Goal: Information Seeking & Learning: Learn about a topic

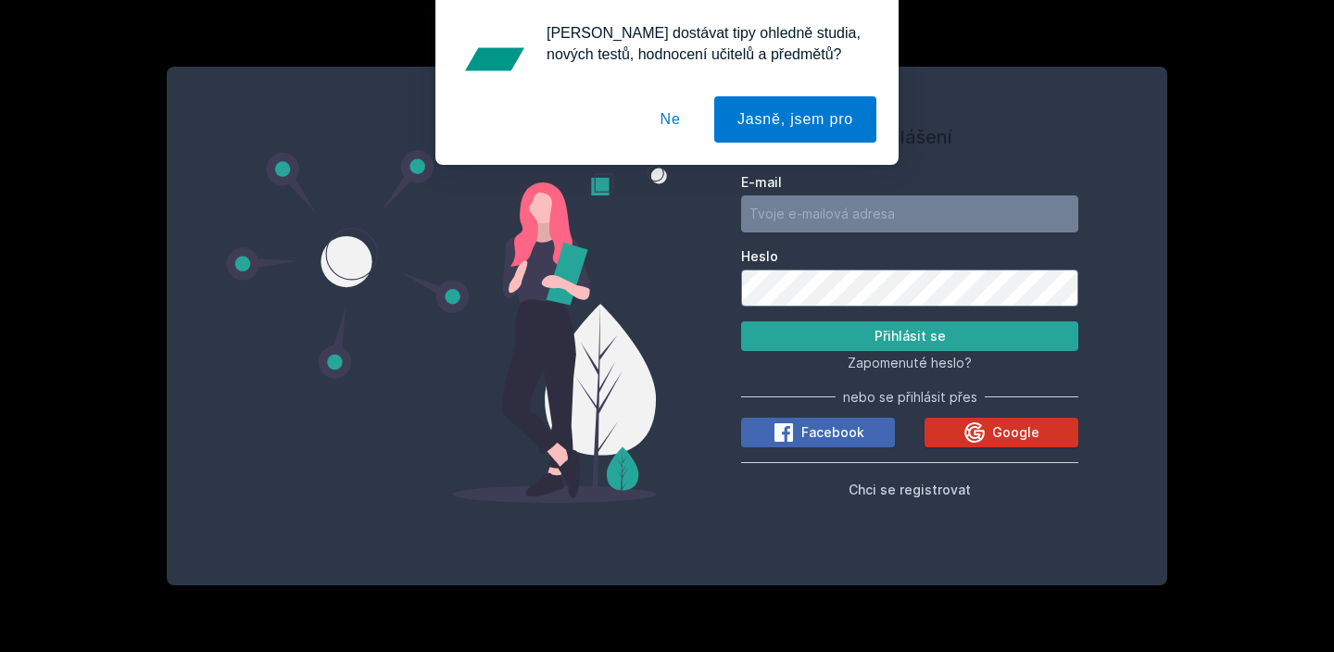
click at [943, 422] on button "Google" at bounding box center [1002, 433] width 154 height 30
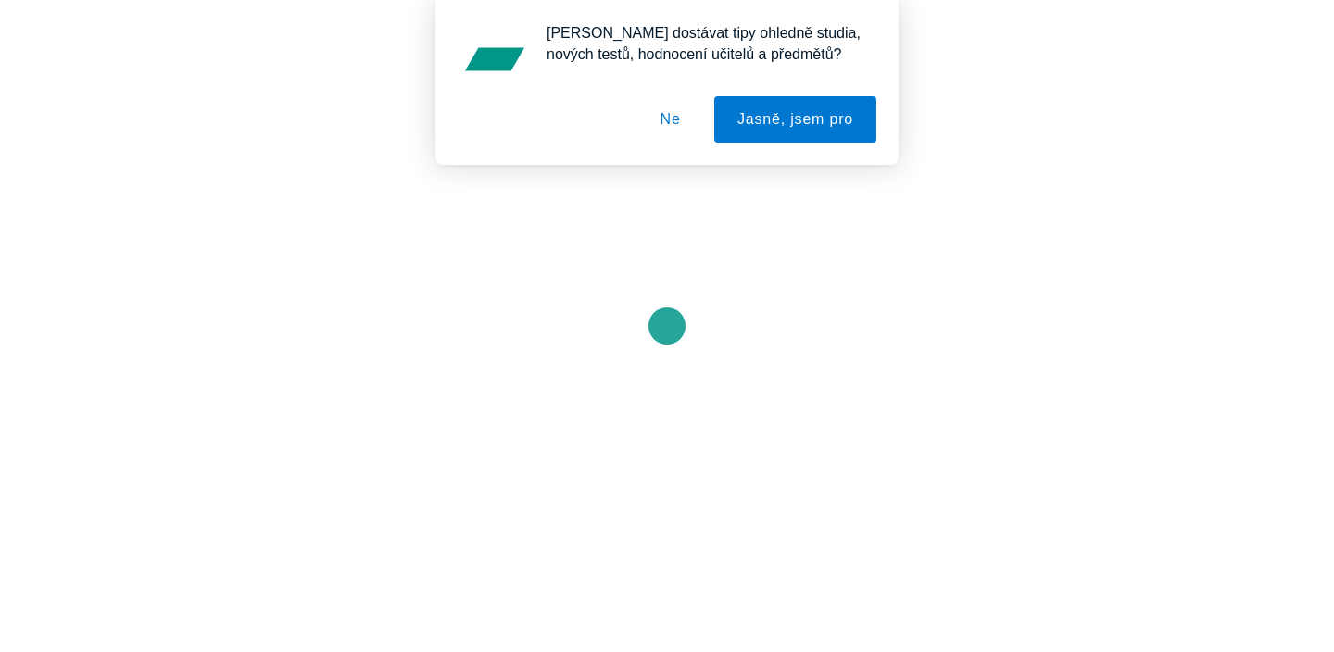
click at [664, 117] on button "Ne" at bounding box center [670, 119] width 67 height 46
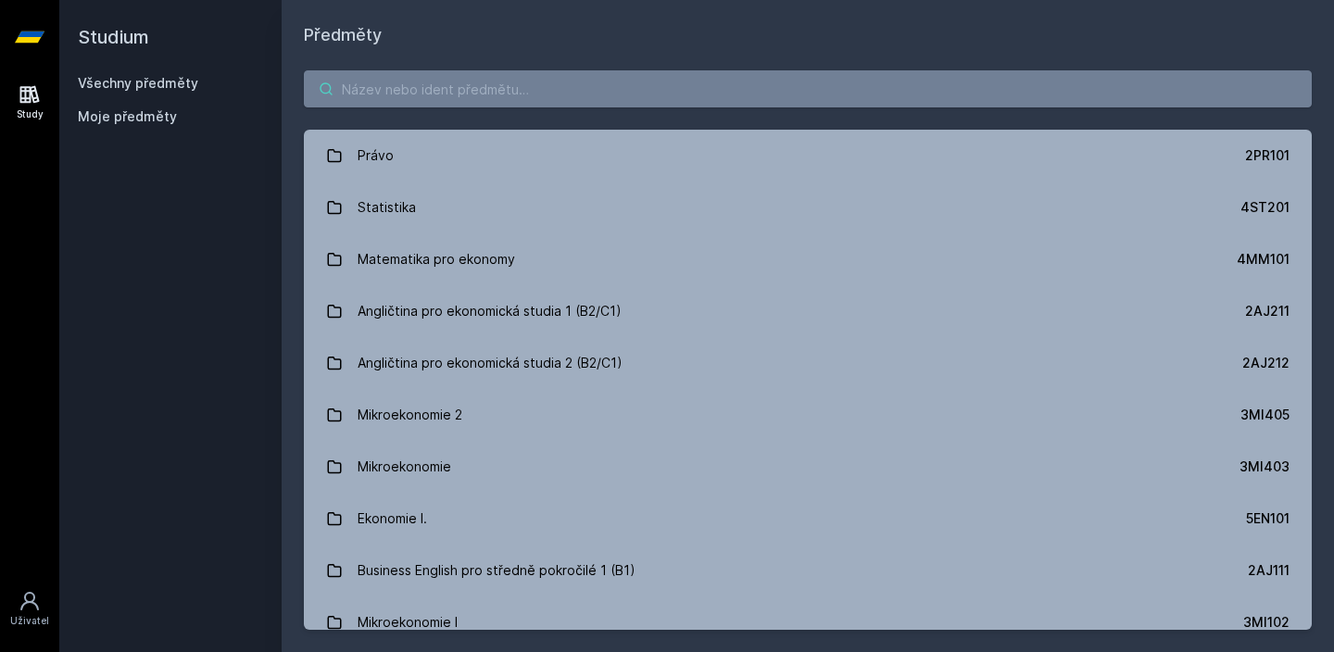
click at [651, 82] on input "search" at bounding box center [808, 88] width 1008 height 37
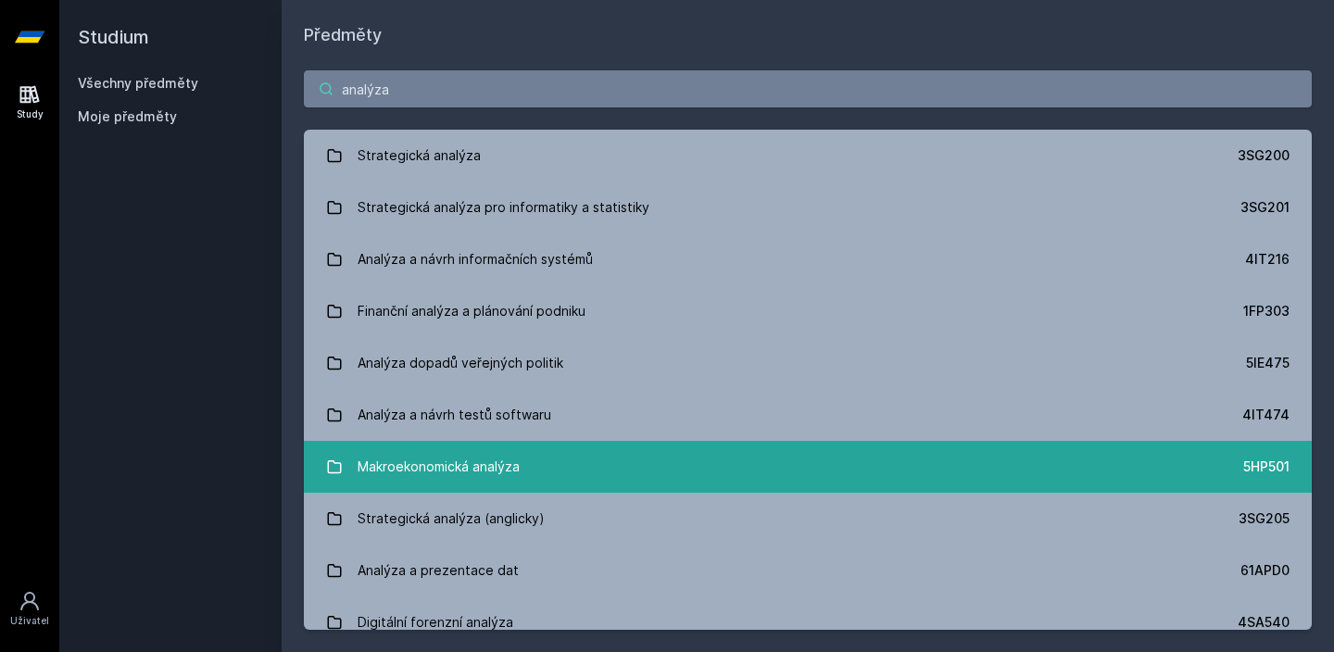
type input "analýza"
click at [660, 476] on link "Makroekonomická analýza 5HP501" at bounding box center [808, 467] width 1008 height 52
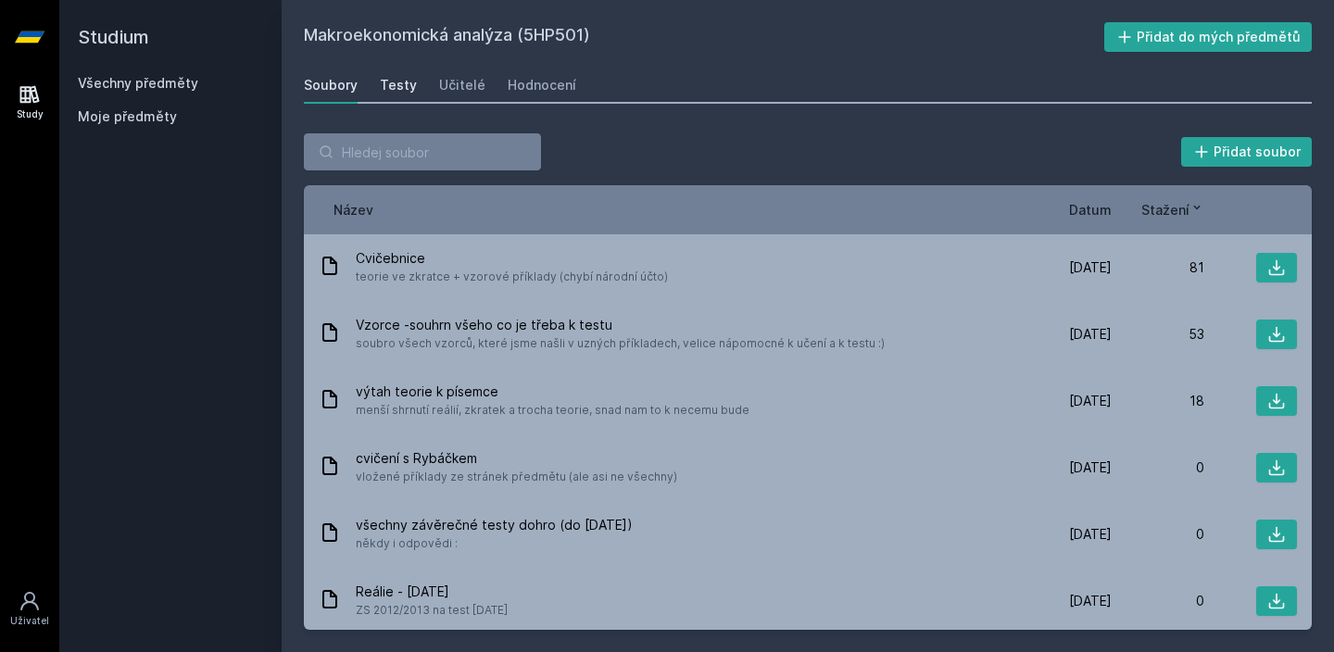
click at [395, 87] on div "Testy" at bounding box center [398, 85] width 37 height 19
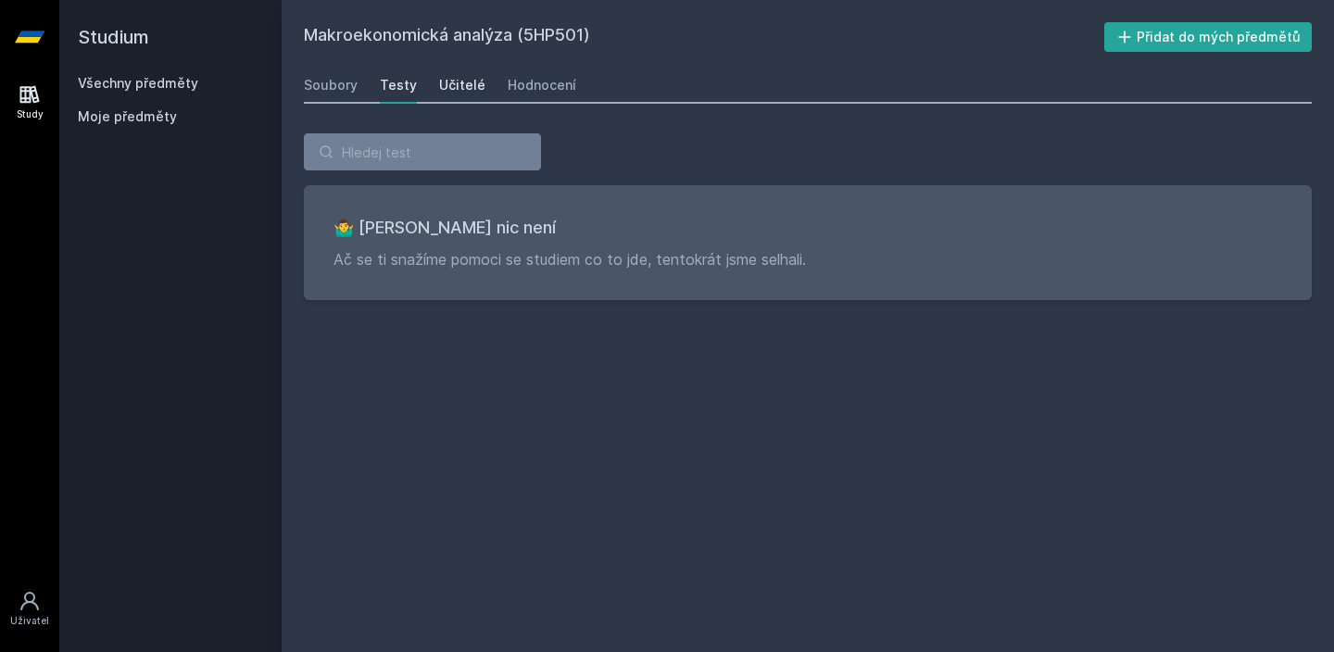
click at [439, 90] on div "Učitelé" at bounding box center [462, 85] width 46 height 19
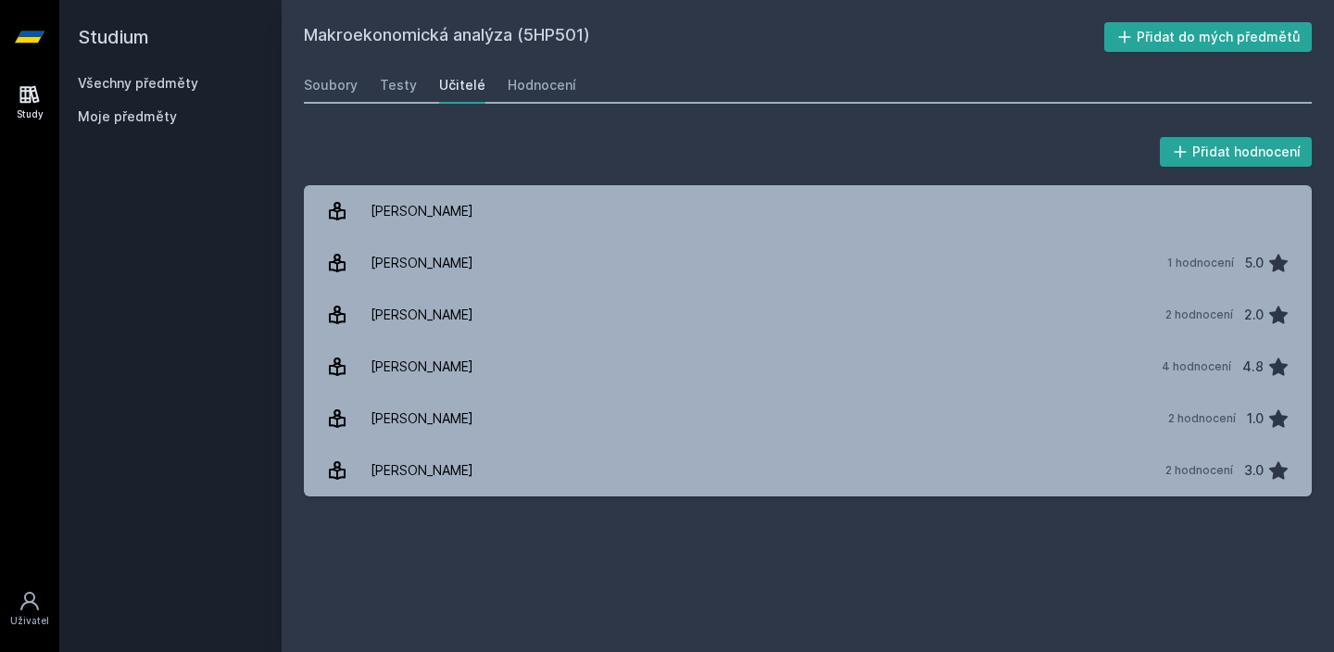
click at [497, 88] on div "Soubory Testy Učitelé Hodnocení" at bounding box center [808, 85] width 1008 height 37
click at [508, 91] on div "Hodnocení" at bounding box center [542, 85] width 69 height 19
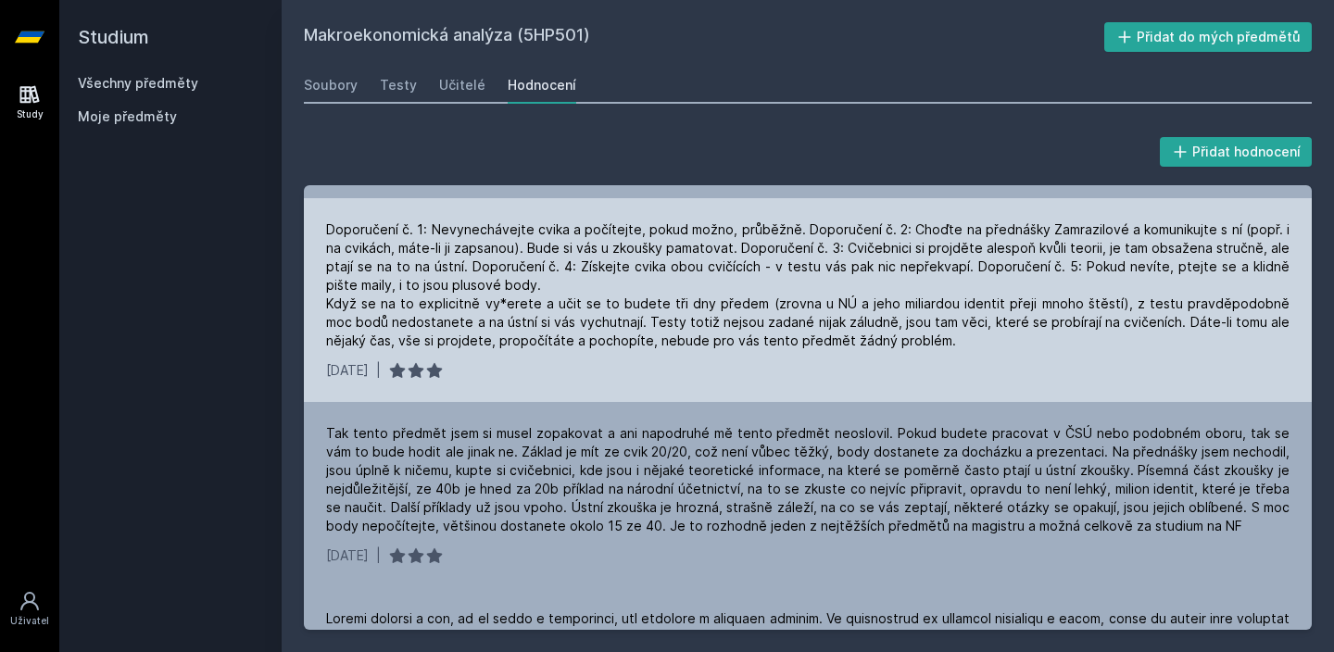
scroll to position [141, 0]
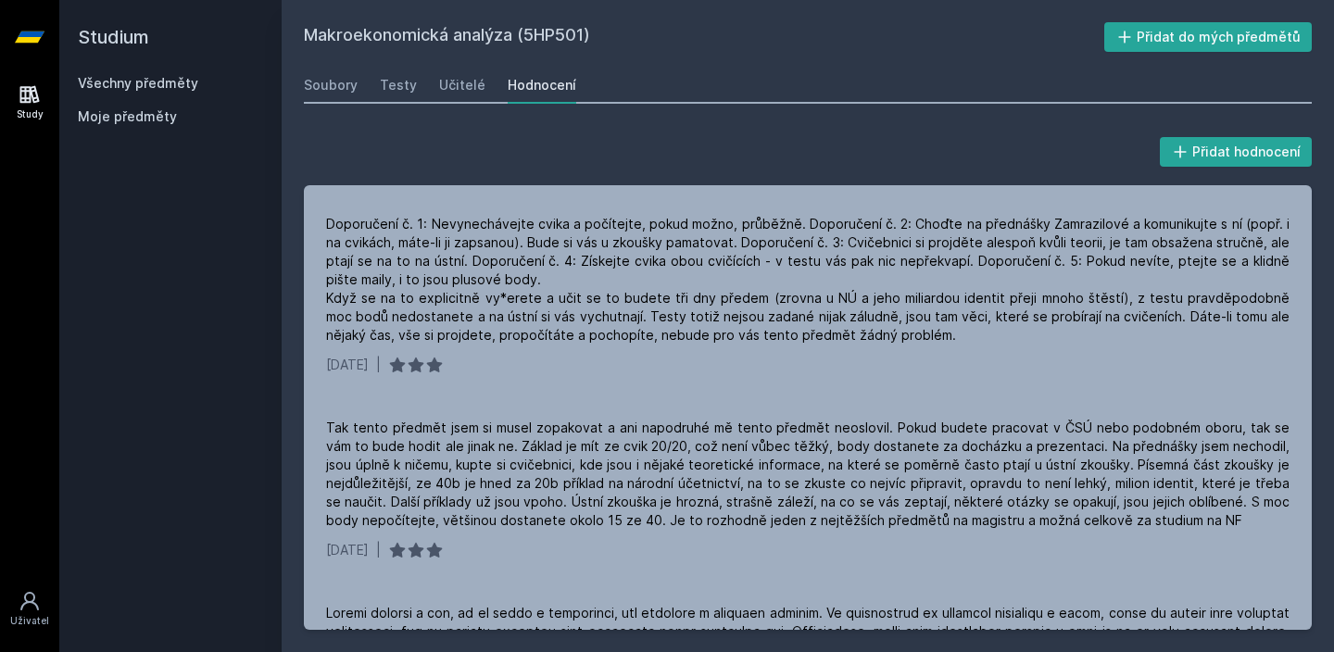
click at [165, 92] on div "Všechny předměty" at bounding box center [170, 83] width 185 height 19
click at [165, 91] on div "Všechny předměty" at bounding box center [170, 83] width 185 height 19
click at [168, 91] on div "Všechny předměty" at bounding box center [170, 83] width 185 height 19
click at [182, 73] on h2 "Studium" at bounding box center [170, 37] width 185 height 74
click at [180, 83] on link "Všechny předměty" at bounding box center [138, 83] width 120 height 16
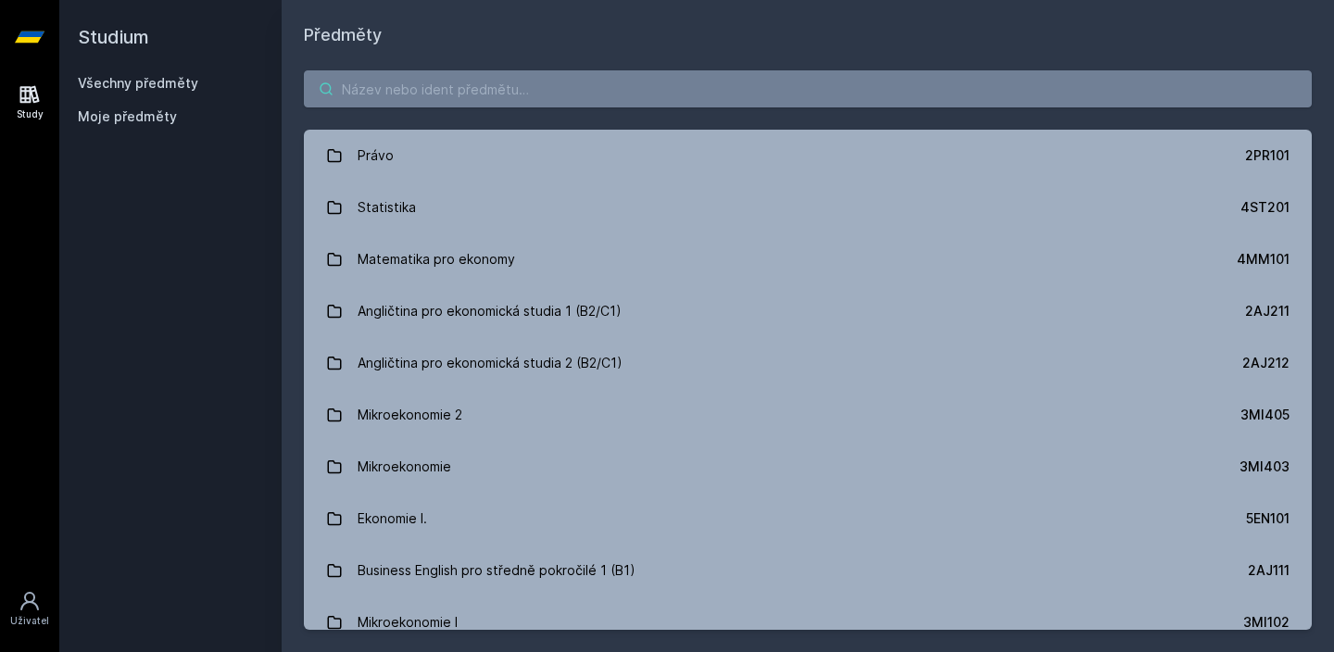
click at [464, 78] on input "search" at bounding box center [808, 88] width 1008 height 37
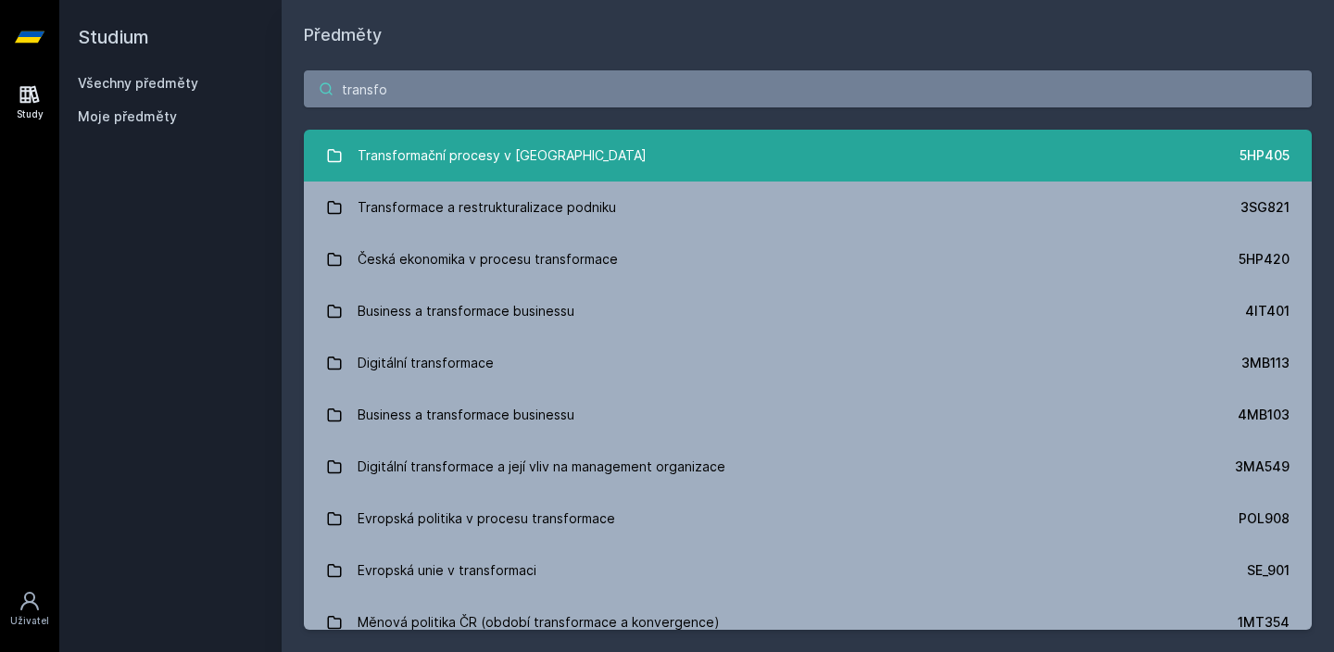
type input "transfo"
click at [465, 153] on div "Transformační procesy v [GEOGRAPHIC_DATA]" at bounding box center [502, 155] width 289 height 37
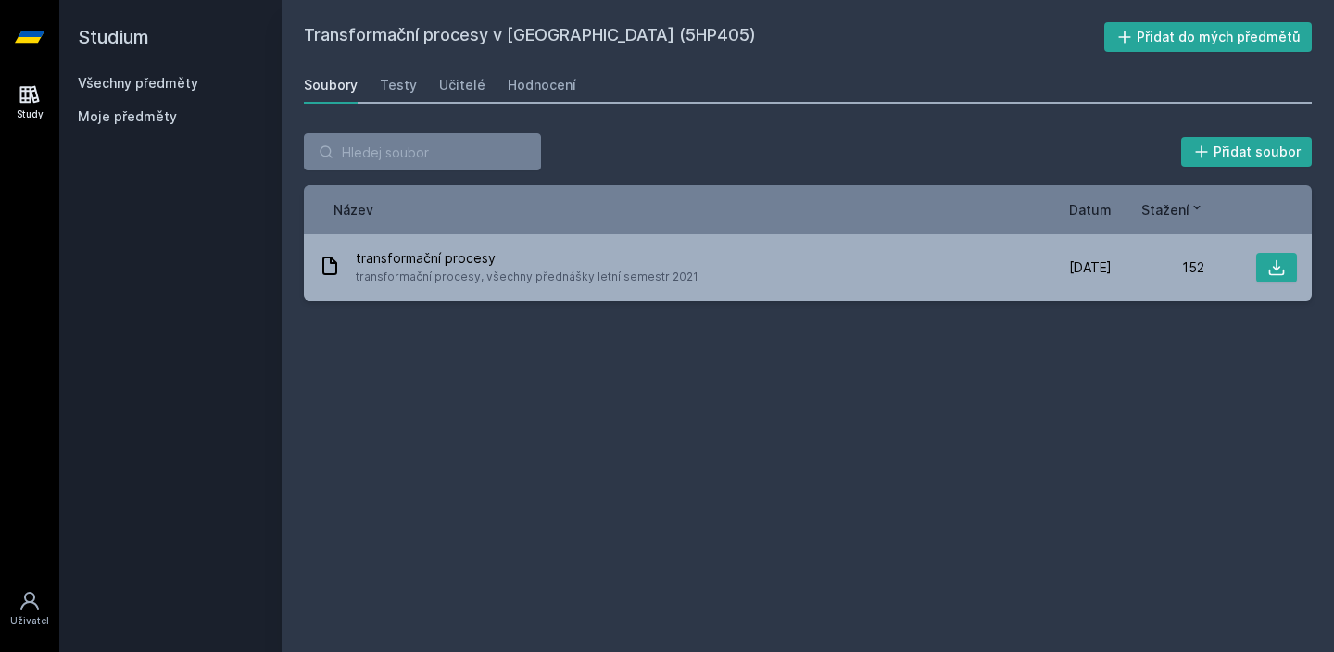
click at [380, 131] on div "Přidat soubor Řazení: Název Datum Stažení Název Datum Stažení transformační pro…" at bounding box center [808, 217] width 1052 height 212
click at [382, 129] on div "Přidat soubor Řazení: Název Datum Stažení Název Datum Stažení transformační pro…" at bounding box center [808, 217] width 1052 height 212
click at [384, 94] on link "Testy" at bounding box center [398, 85] width 37 height 37
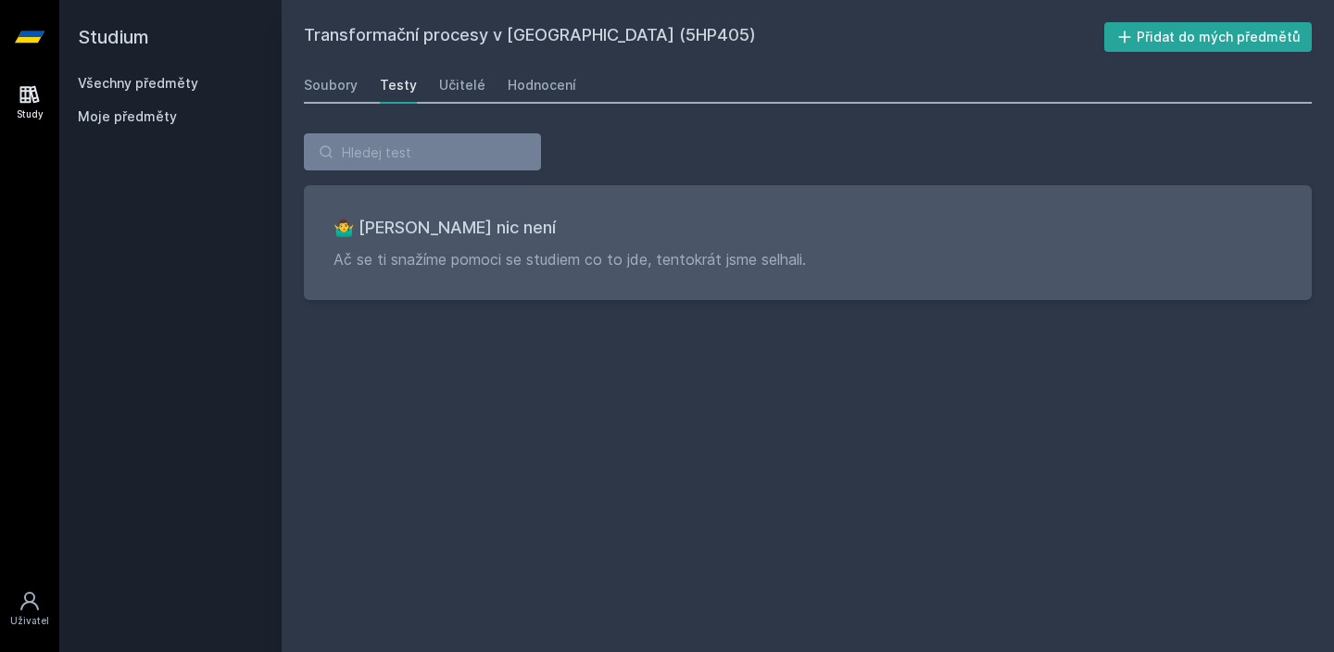
click at [429, 88] on div "Soubory Testy Učitelé Hodnocení" at bounding box center [808, 85] width 1008 height 37
click at [439, 88] on div "Učitelé" at bounding box center [462, 85] width 46 height 19
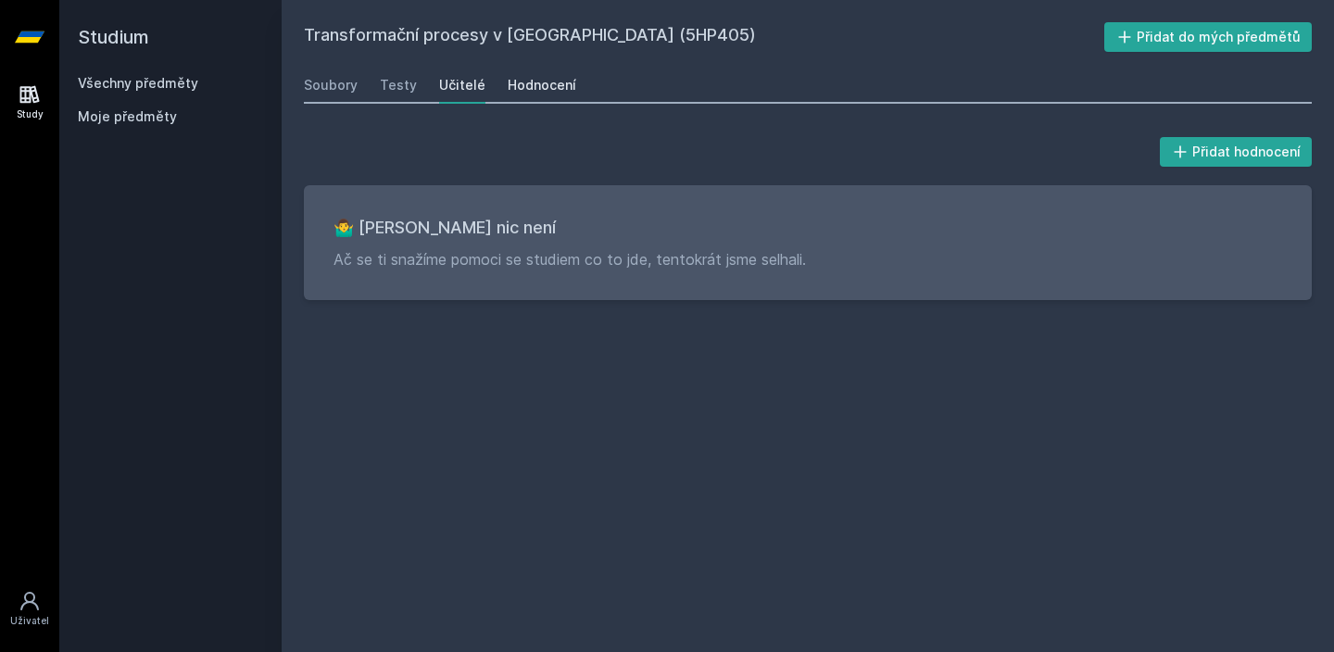
click at [525, 82] on div "Hodnocení" at bounding box center [542, 85] width 69 height 19
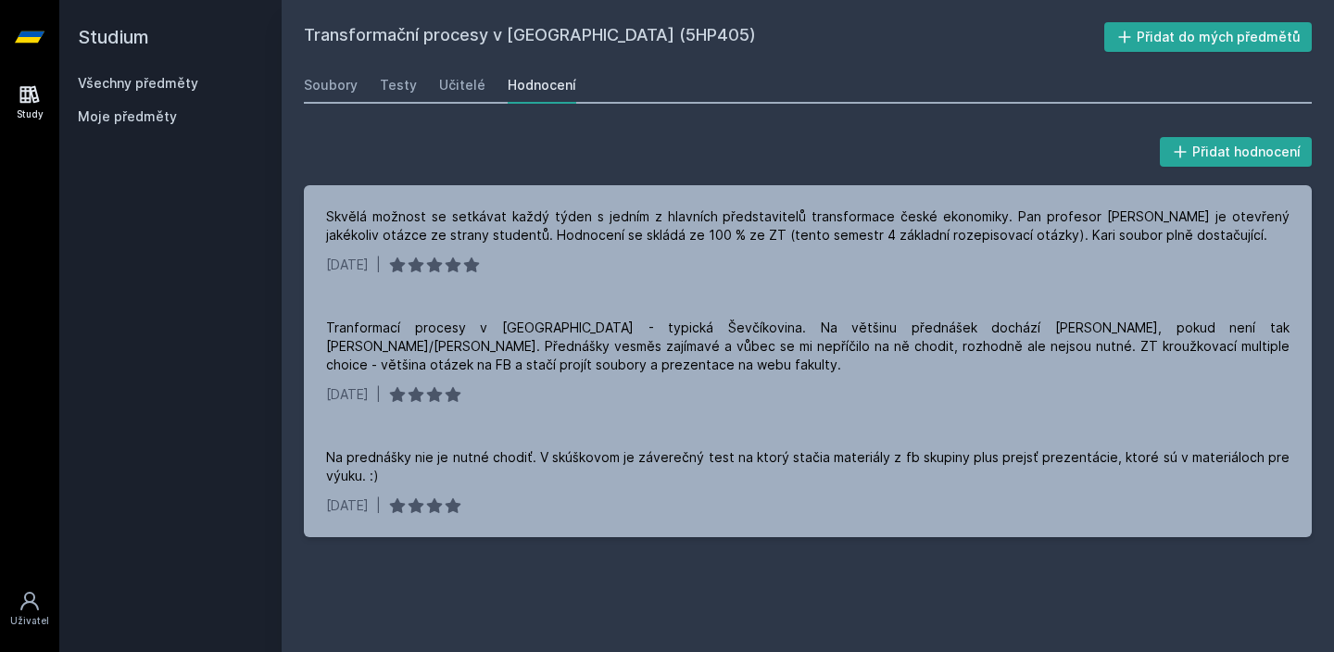
click at [334, 47] on h2 "Transformační procesy v [GEOGRAPHIC_DATA] (5HP405)" at bounding box center [704, 37] width 800 height 30
click at [331, 78] on div "Soubory" at bounding box center [331, 85] width 54 height 19
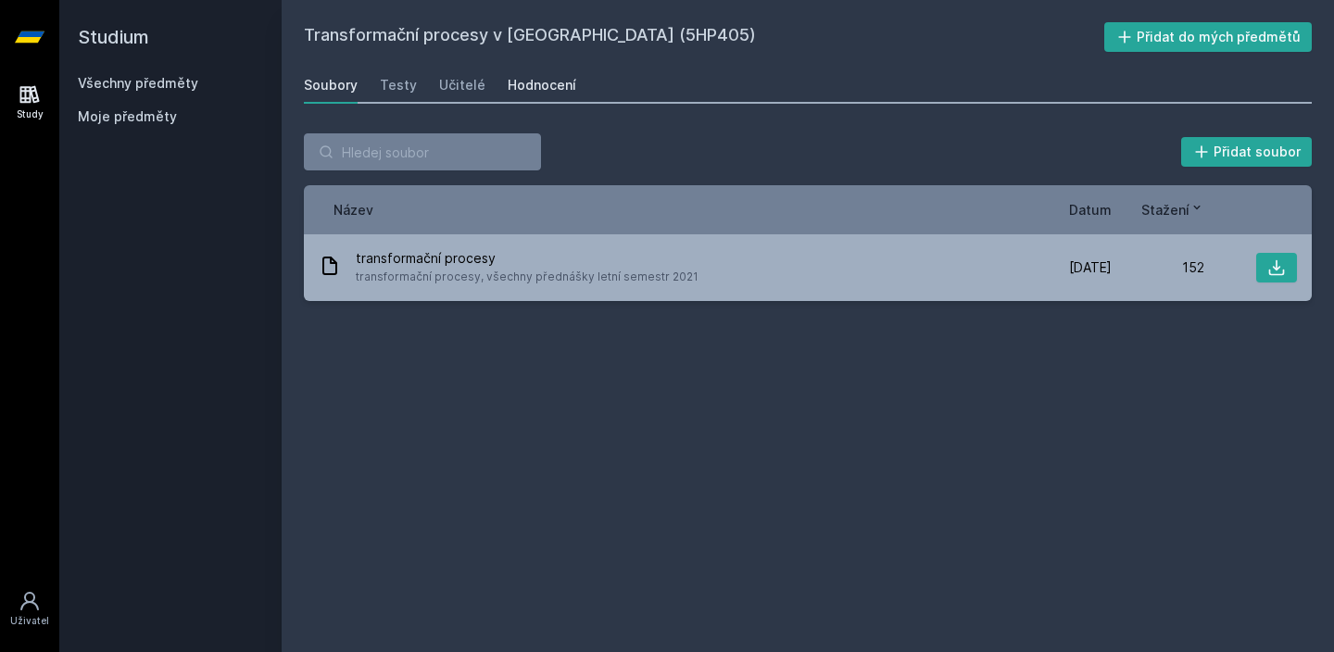
click at [566, 73] on link "Hodnocení" at bounding box center [542, 85] width 69 height 37
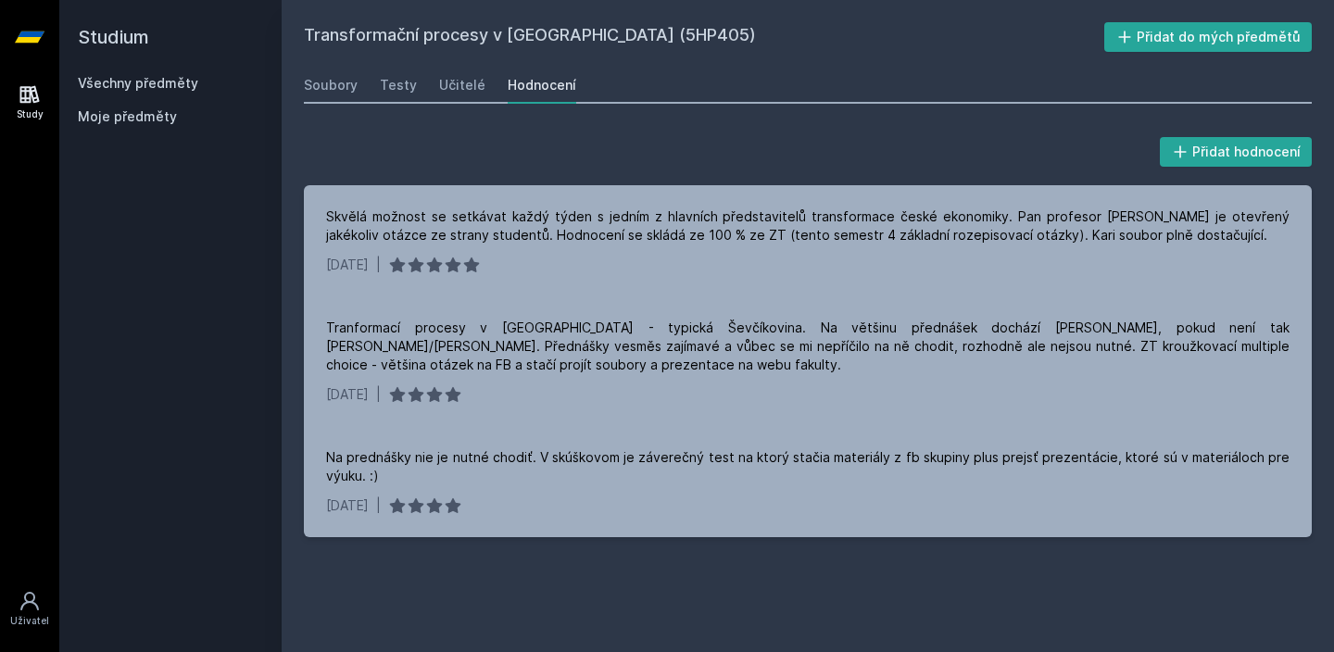
click at [164, 87] on link "Všechny předměty" at bounding box center [138, 83] width 120 height 16
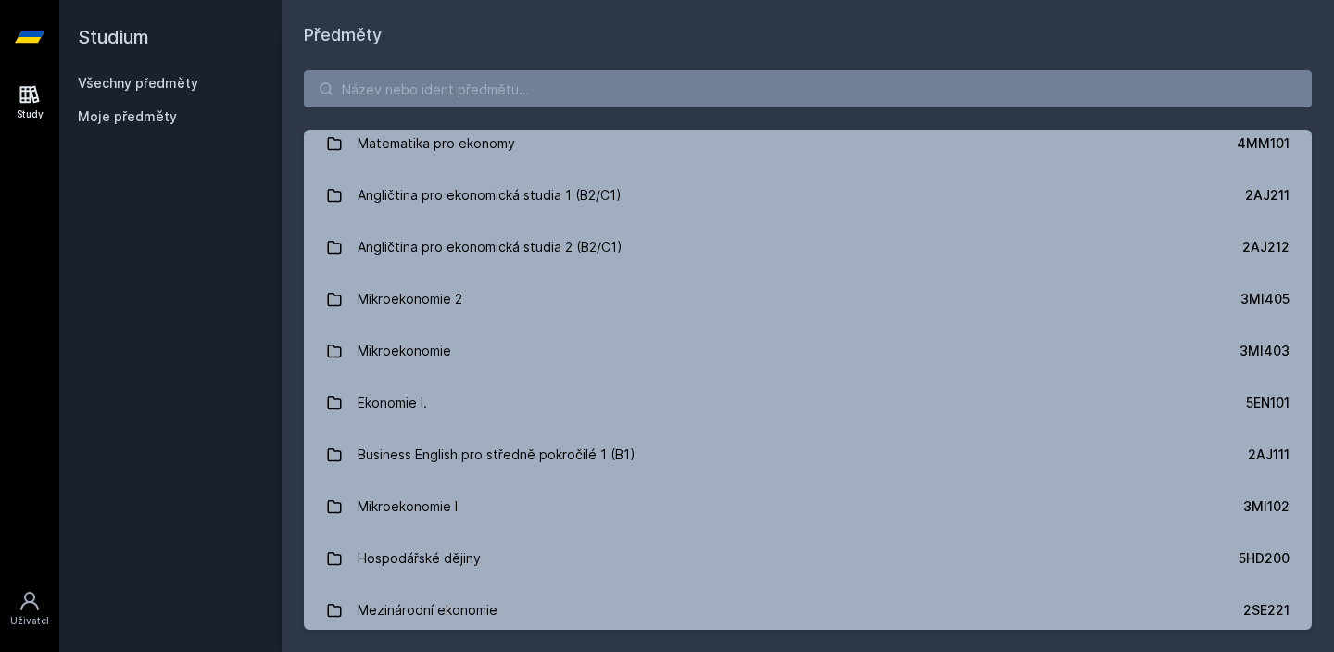
scroll to position [121, 0]
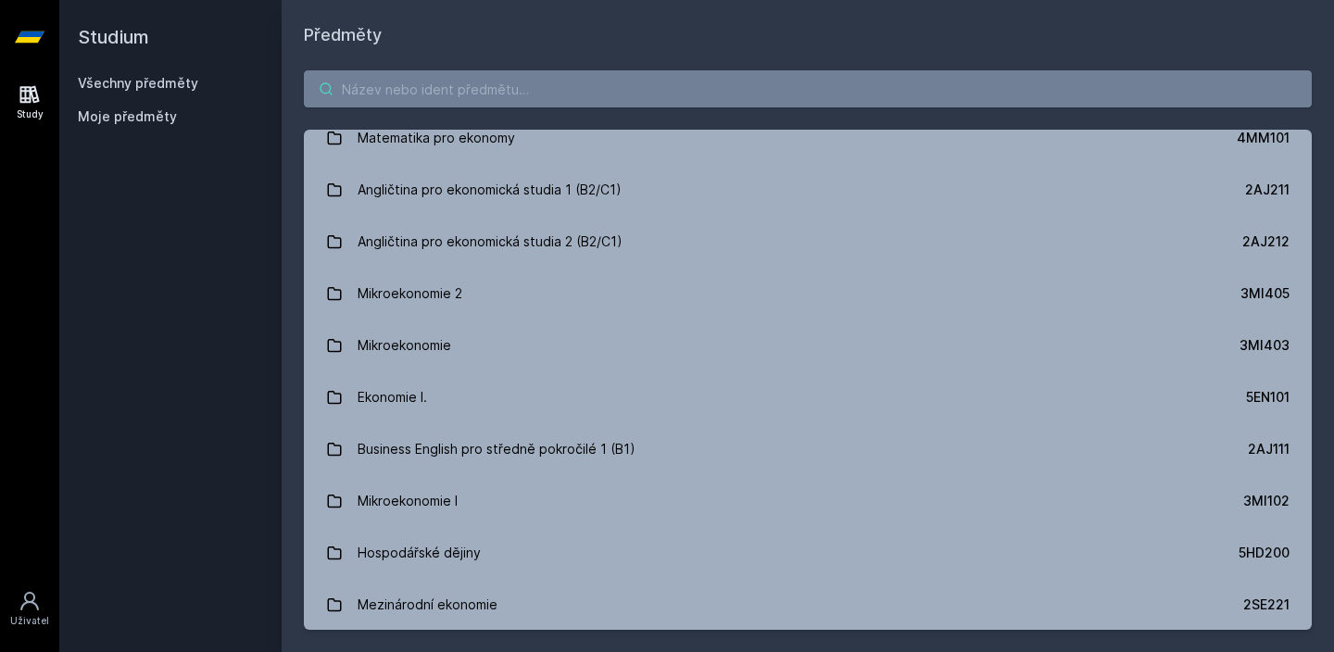
click at [469, 95] on input "search" at bounding box center [808, 88] width 1008 height 37
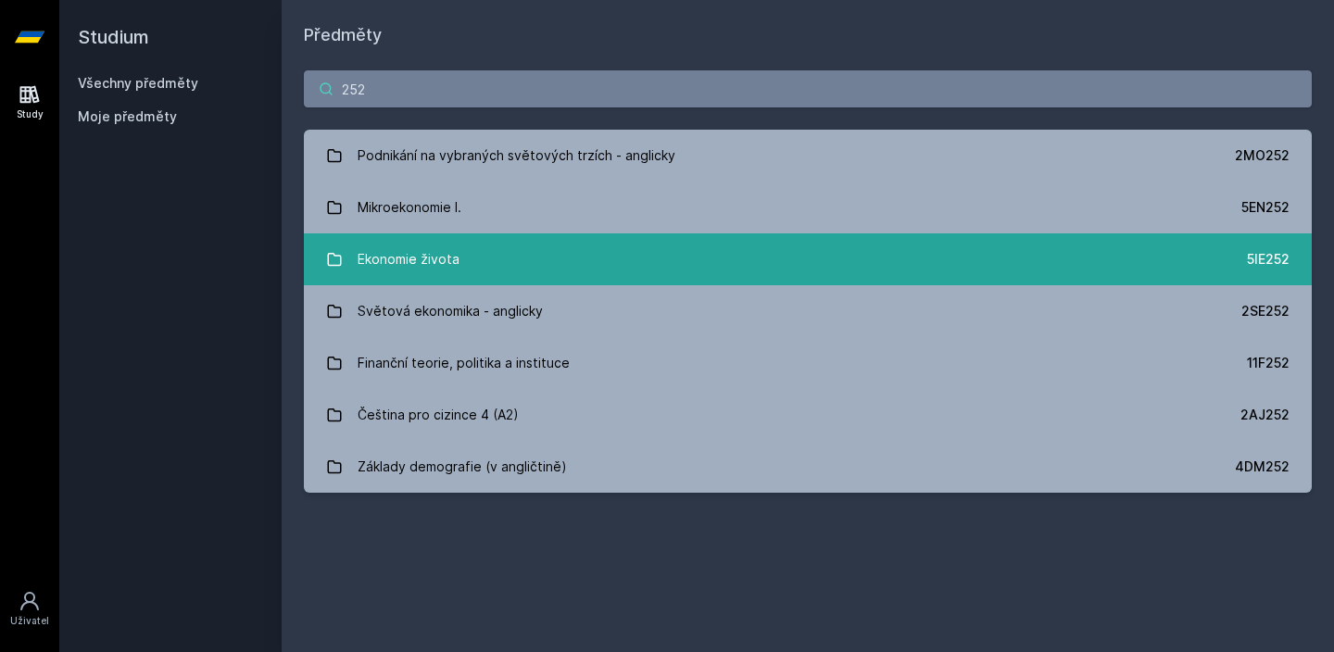
type input "252"
click at [546, 250] on link "Ekonomie života 5IE252" at bounding box center [808, 259] width 1008 height 52
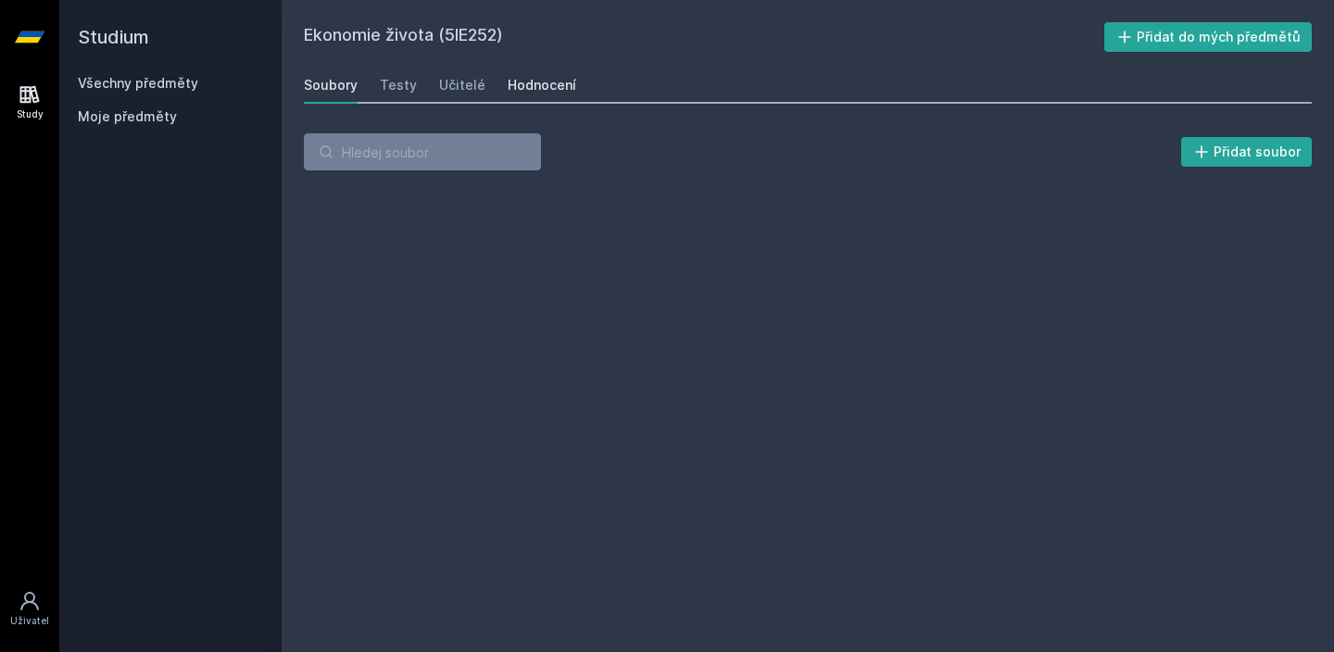
click at [535, 71] on link "Hodnocení" at bounding box center [542, 85] width 69 height 37
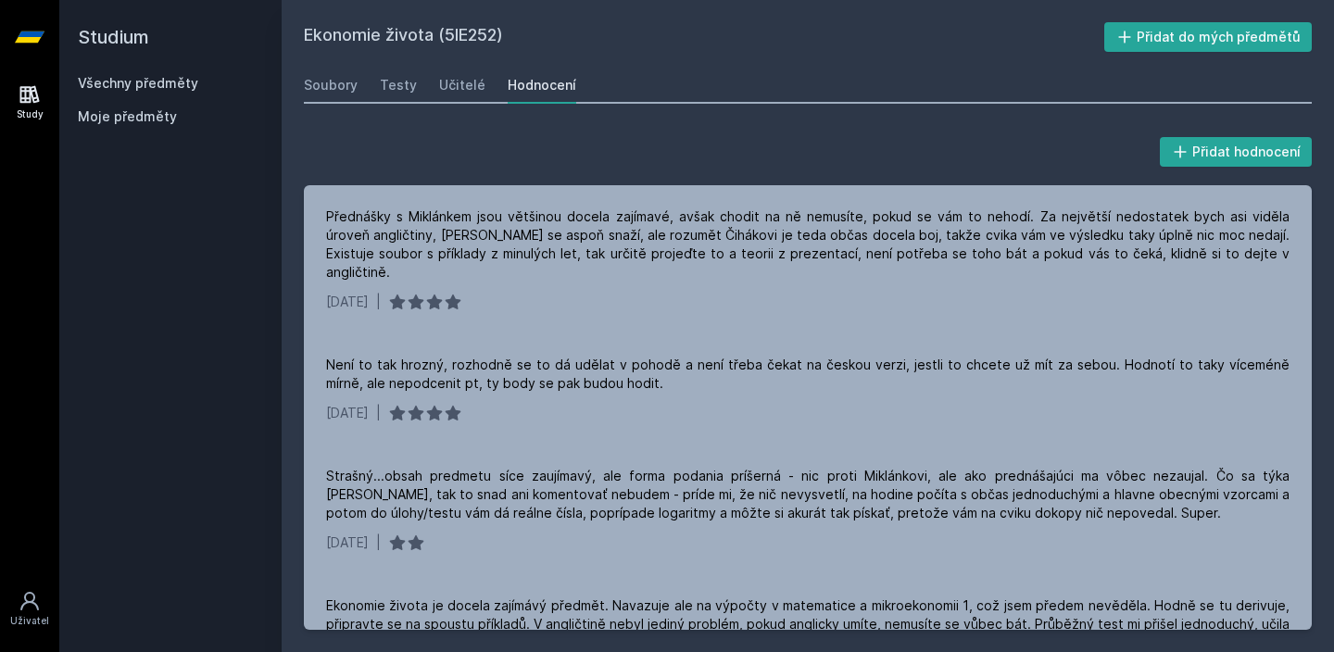
click at [157, 107] on span "Moje předměty" at bounding box center [127, 116] width 99 height 19
click at [155, 82] on link "Všechny předměty" at bounding box center [138, 83] width 120 height 16
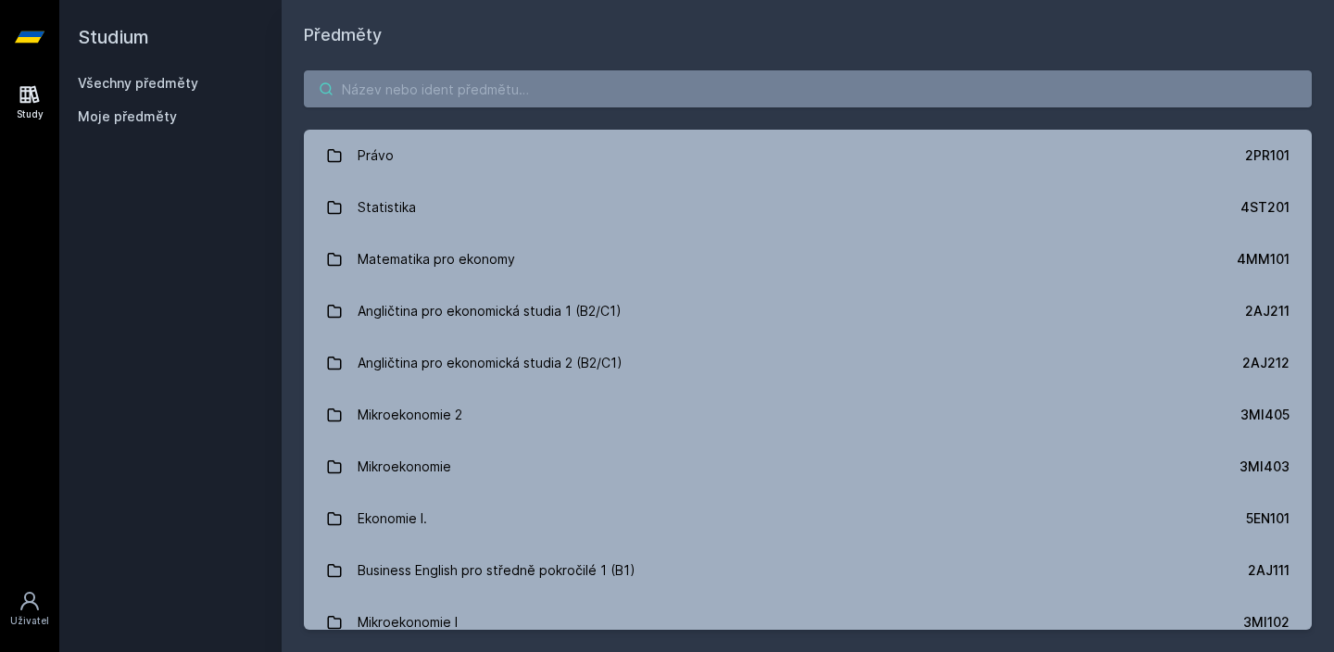
click at [462, 79] on input "search" at bounding box center [808, 88] width 1008 height 37
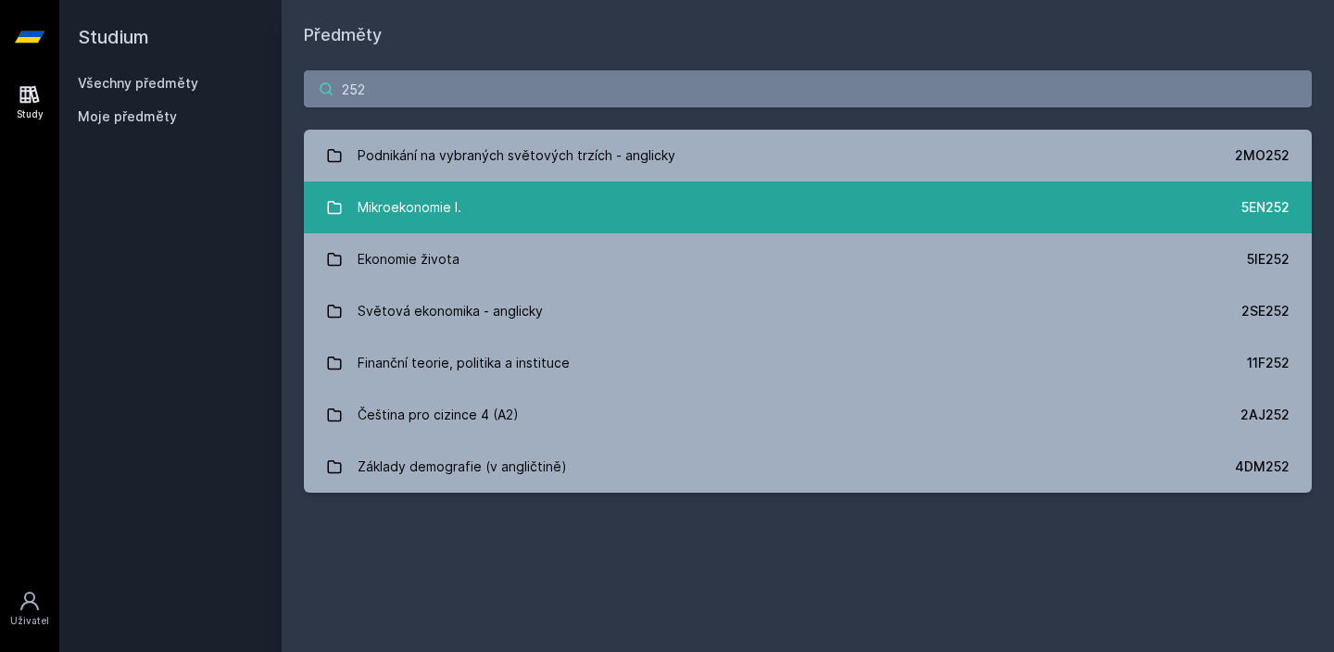
type input "252"
click at [468, 223] on link "Mikroekonomie I. 5EN252" at bounding box center [808, 208] width 1008 height 52
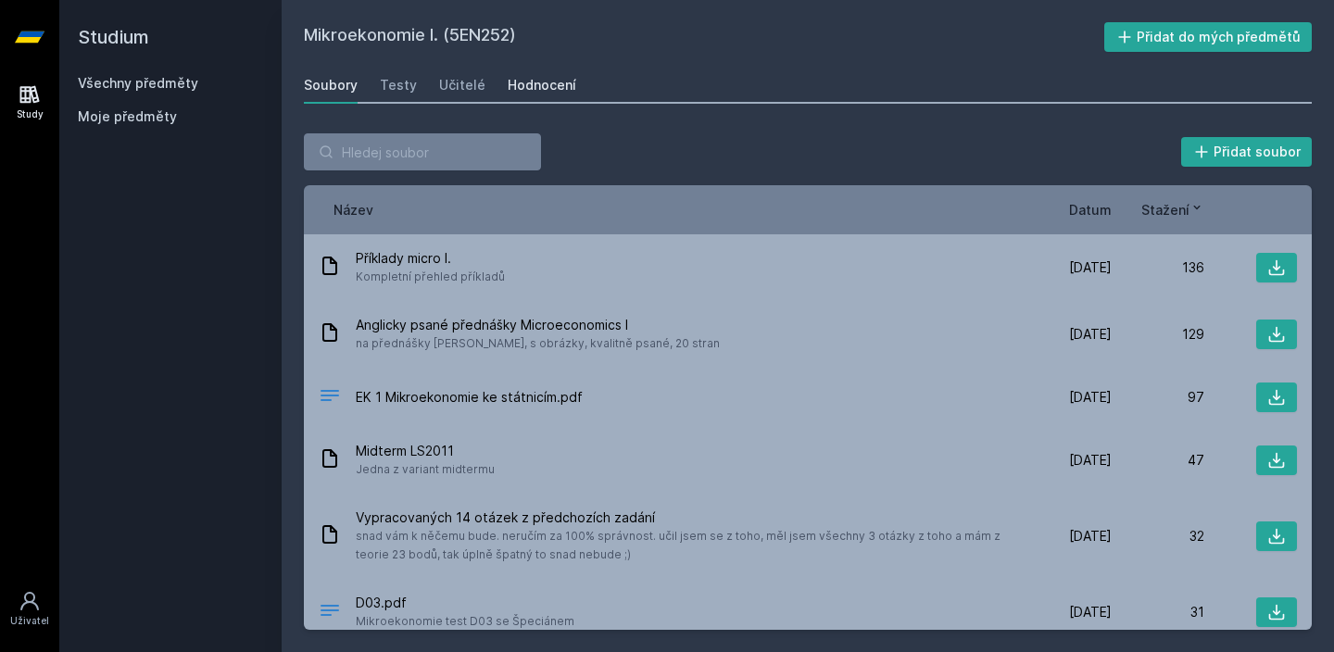
click at [544, 88] on div "Hodnocení" at bounding box center [542, 85] width 69 height 19
